Goal: Task Accomplishment & Management: Use online tool/utility

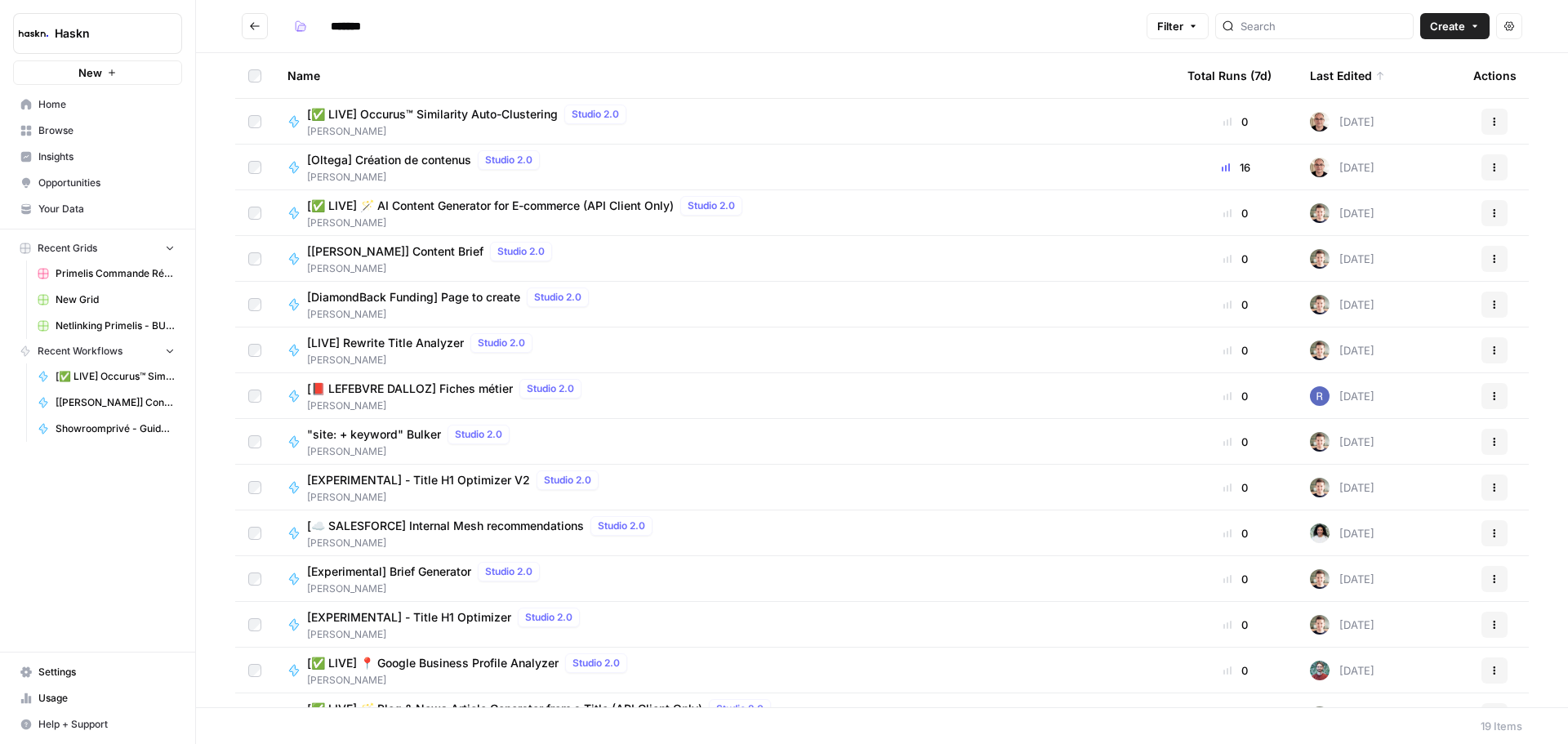
click at [396, 161] on span "[Oltega] Création de contenus" at bounding box center [390, 160] width 164 height 16
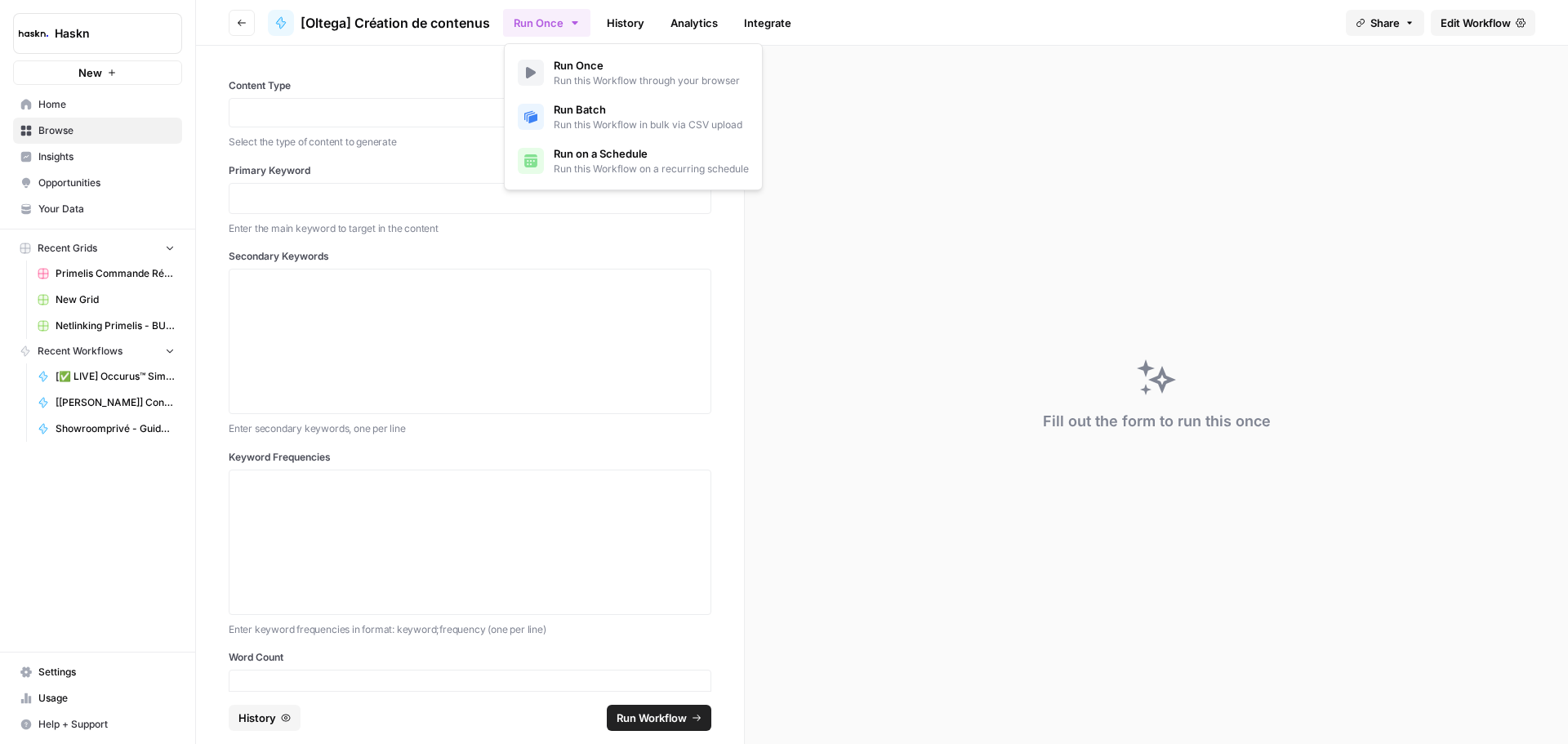
click at [578, 25] on icon "button" at bounding box center [575, 22] width 13 height 13
click at [556, 22] on button "Run Once" at bounding box center [546, 22] width 87 height 28
click at [1435, 20] on link "Edit Workflow" at bounding box center [1483, 22] width 105 height 26
